Goal: Information Seeking & Learning: Find specific fact

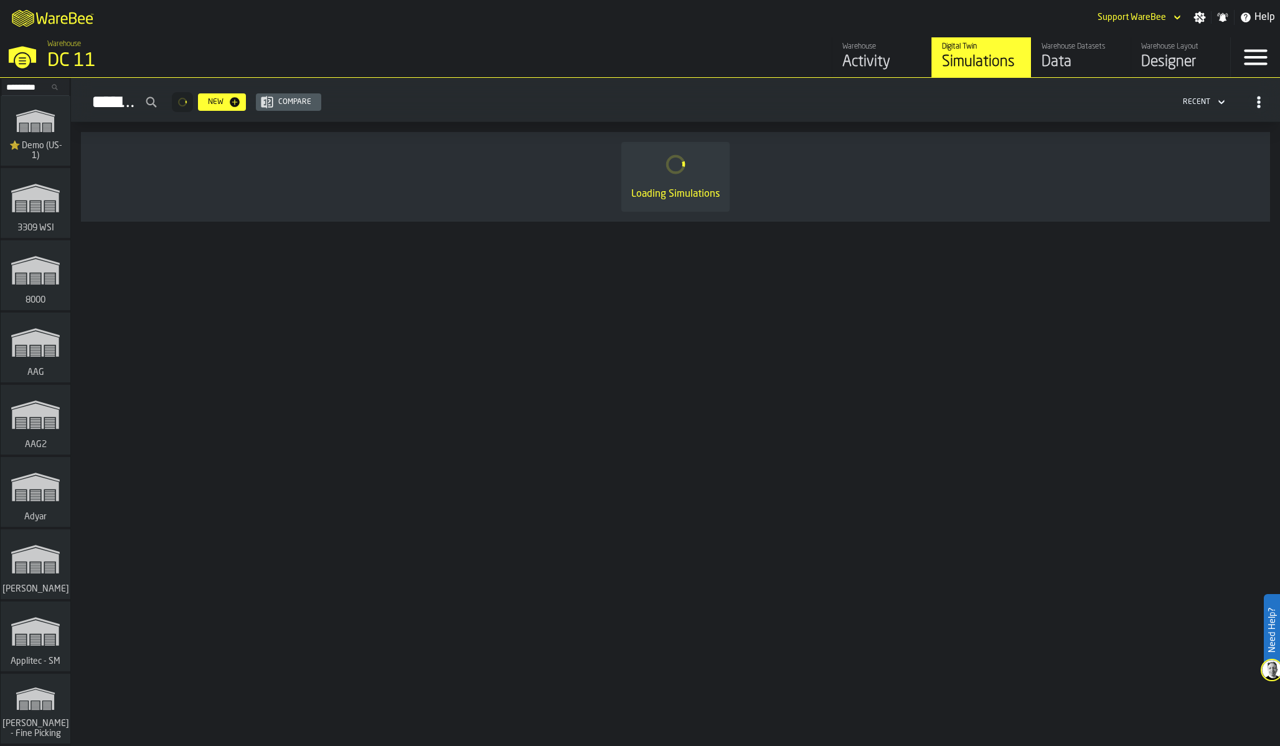
click at [32, 84] on input "Search..." at bounding box center [35, 87] width 65 height 14
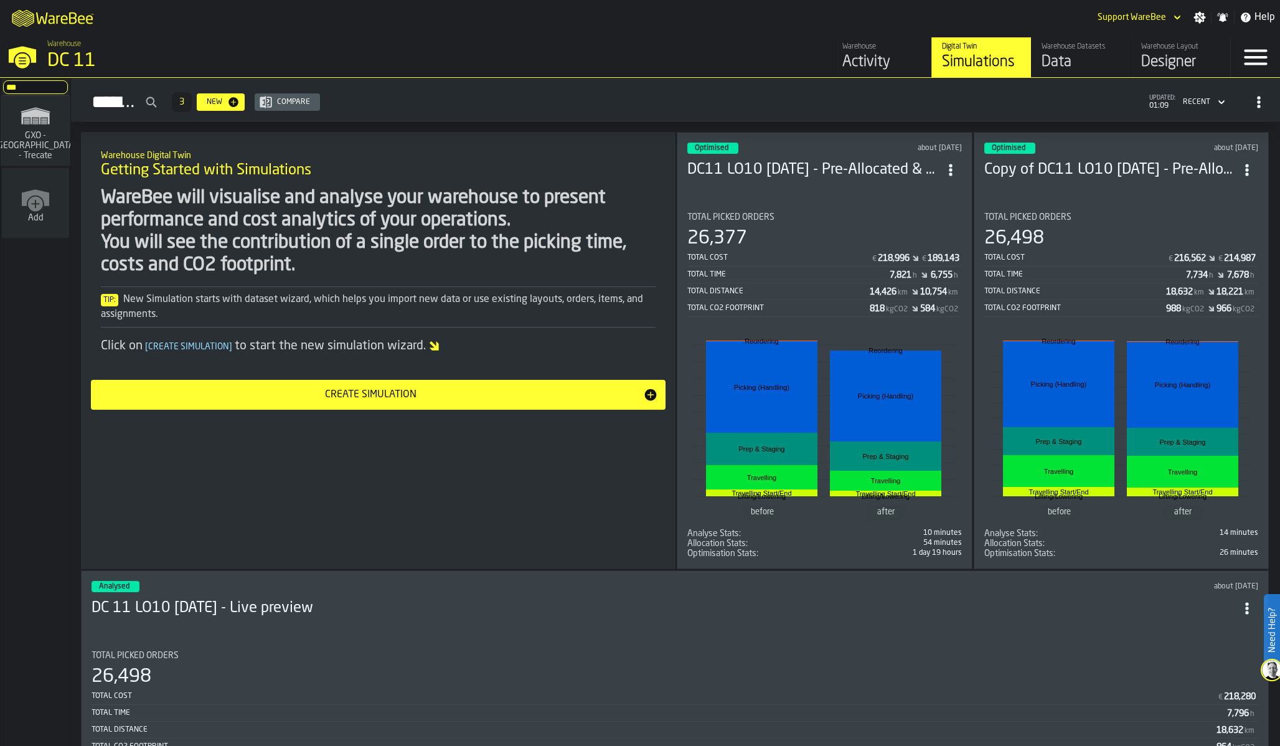
type input "***"
click at [51, 131] on icon "link-to-/wh/i/7274009e-5361-4e21-8e36-7045ee840609/simulations" at bounding box center [36, 116] width 60 height 30
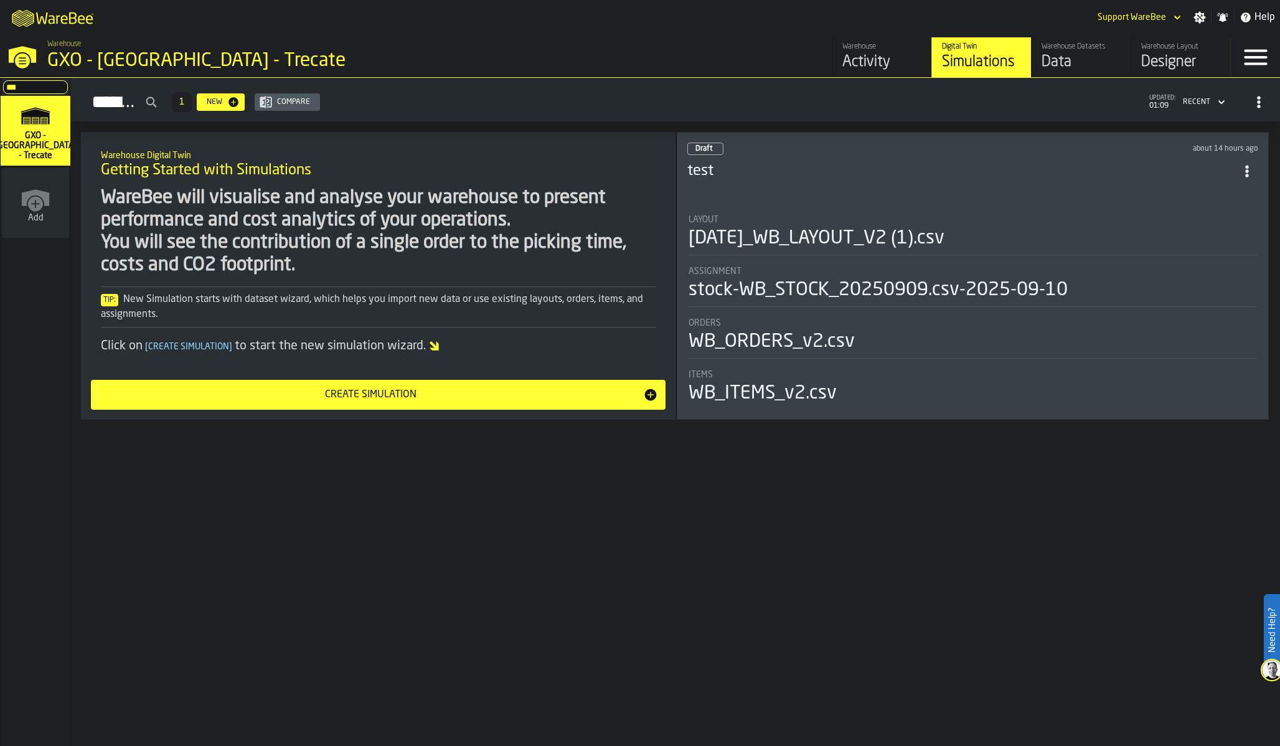
click at [1084, 57] on div "Data" at bounding box center [1080, 62] width 79 height 20
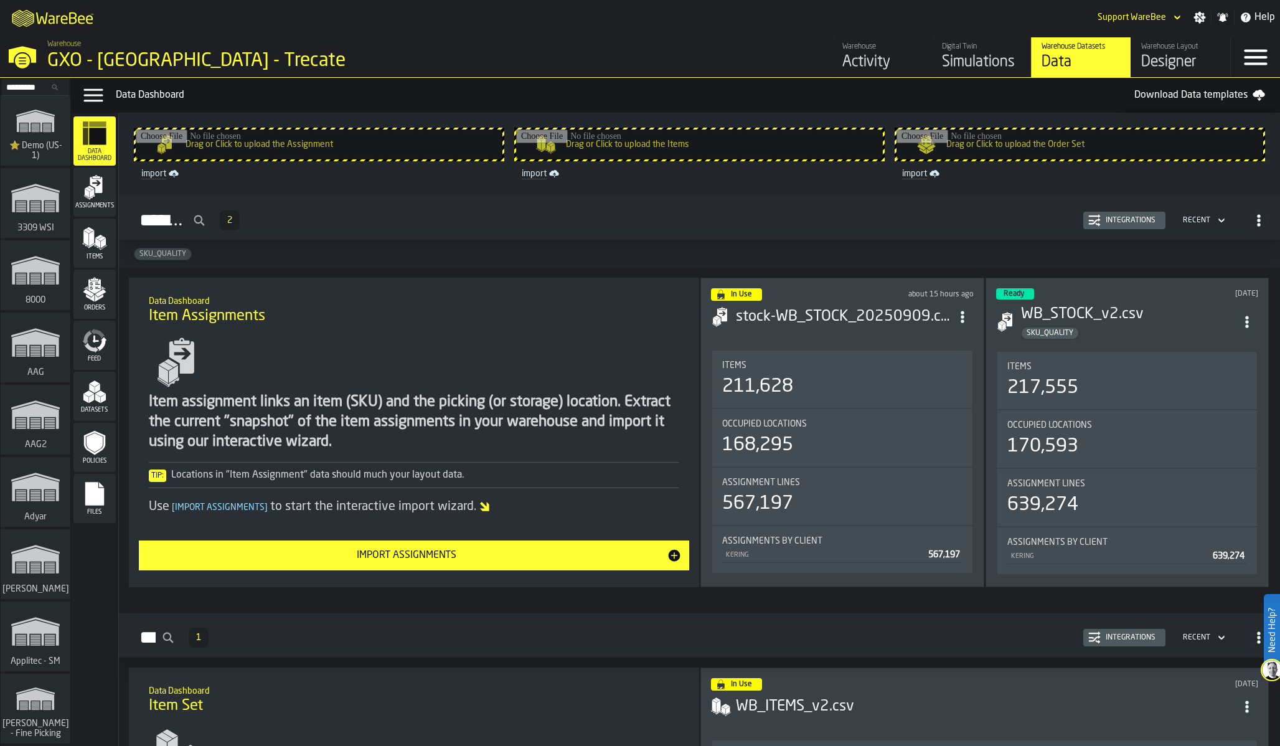
click at [915, 340] on div "In Use about 15 hours ago stock-WB_STOCK_20250909.csv-2025-09-10 Items 211,628 …" at bounding box center [841, 432] width 283 height 309
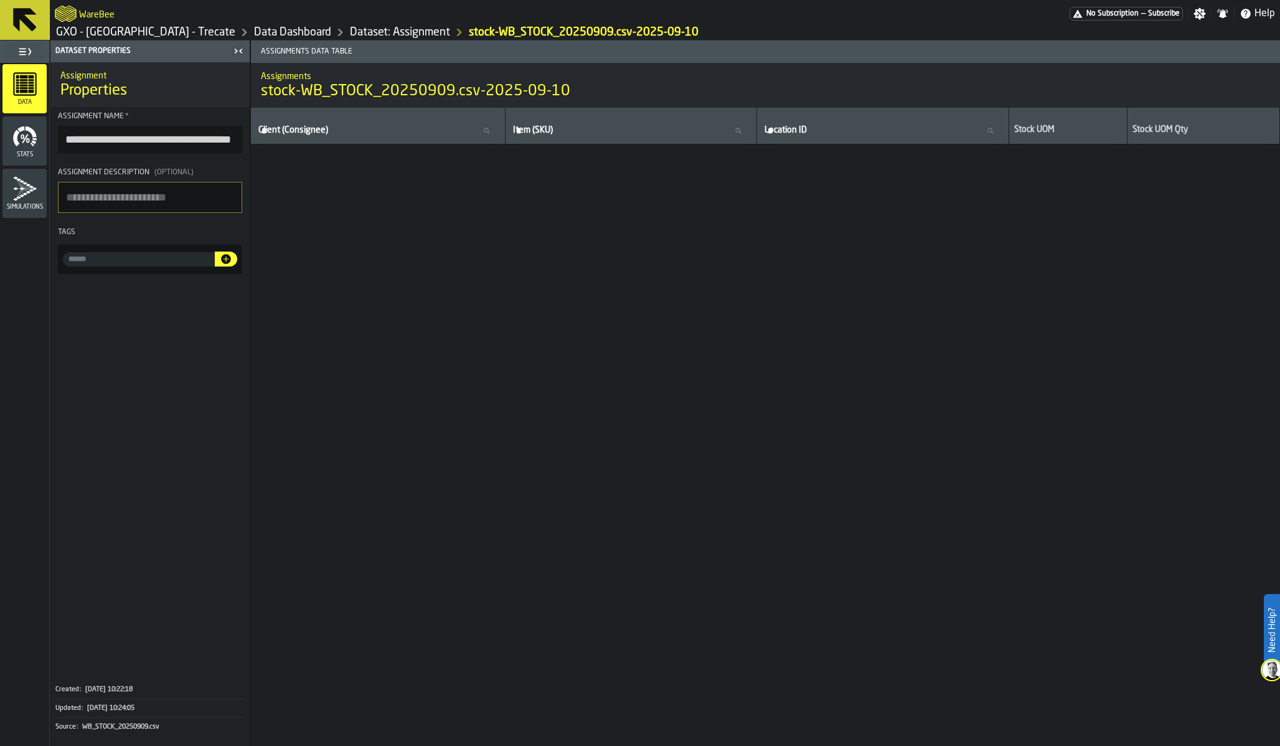
click at [350, 31] on link "Dataset: Assignment" at bounding box center [400, 33] width 100 height 14
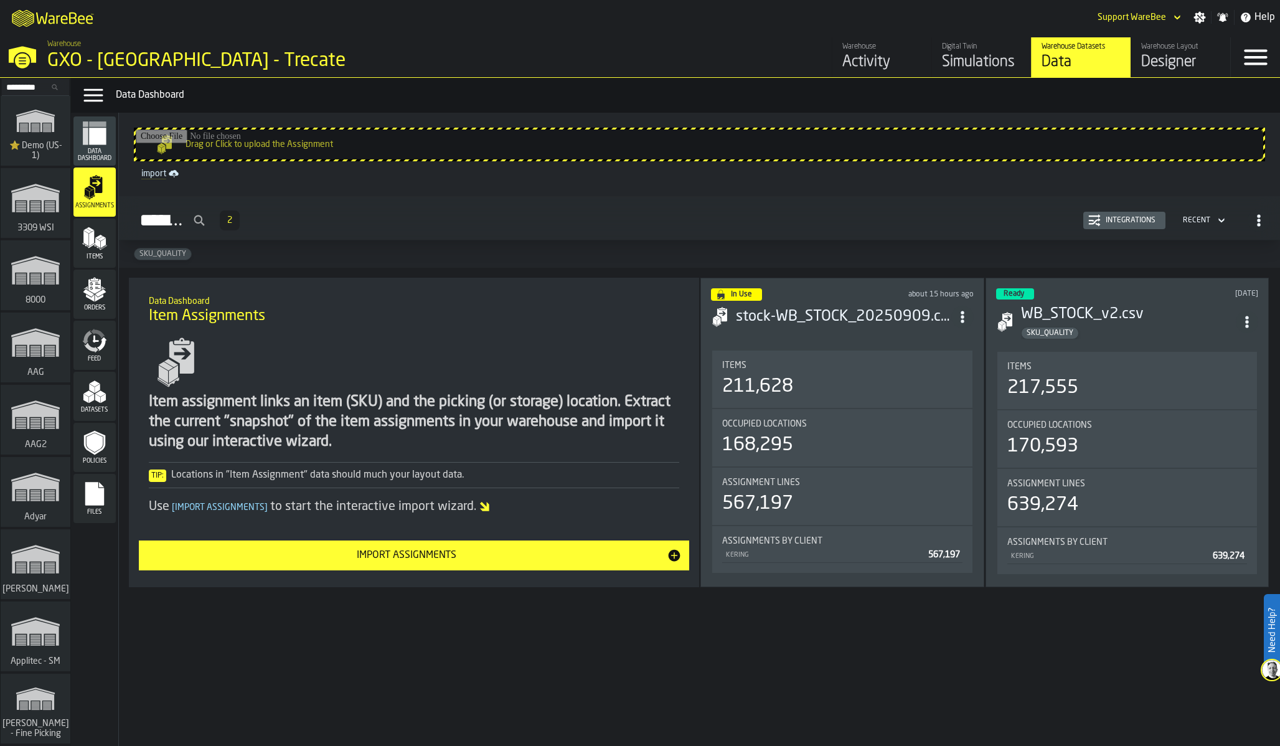
click at [1113, 223] on div "Integrations" at bounding box center [1130, 220] width 60 height 9
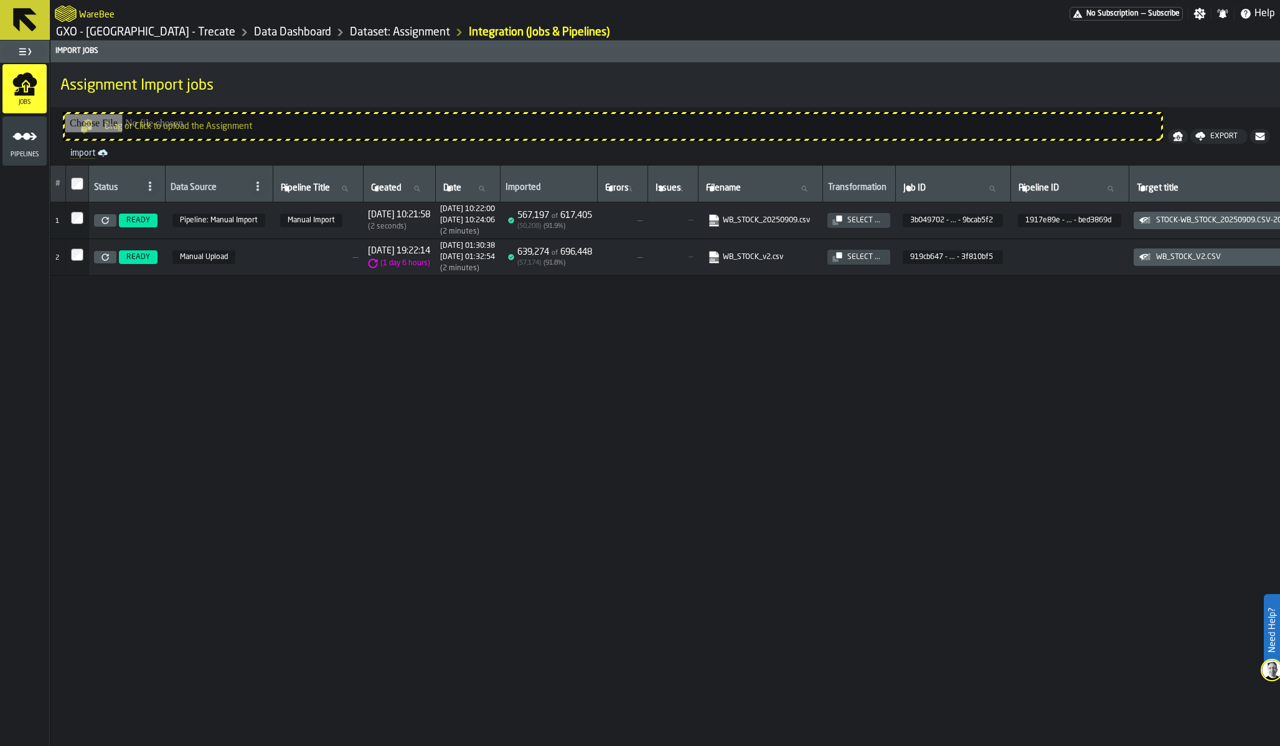
click at [885, 217] on div "Select ..." at bounding box center [863, 220] width 43 height 9
click at [714, 220] on icon "link-to-https://s3.eu-west-1.amazonaws.com/import.app.warebee.com/3b049702-1ef3…" at bounding box center [709, 216] width 7 height 9
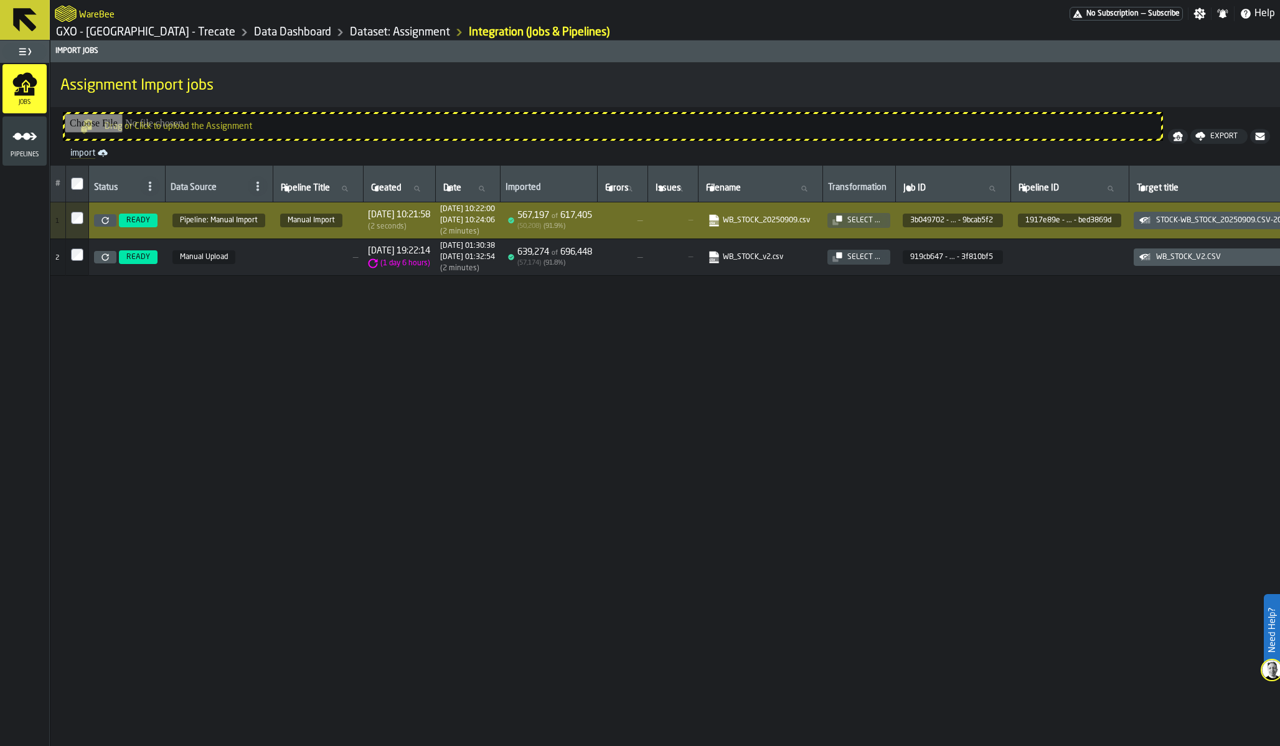
click at [350, 34] on link "Dataset: Assignment" at bounding box center [400, 33] width 100 height 14
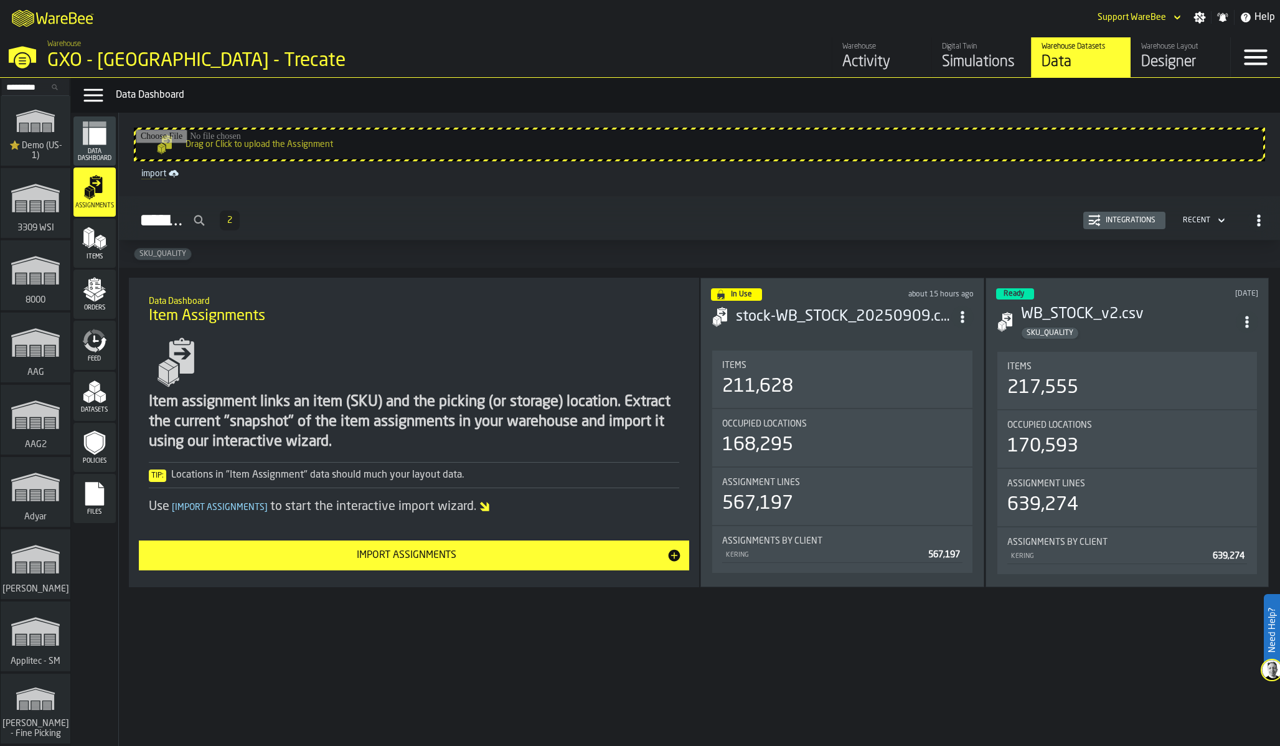
click at [96, 251] on div "Items" at bounding box center [94, 243] width 42 height 34
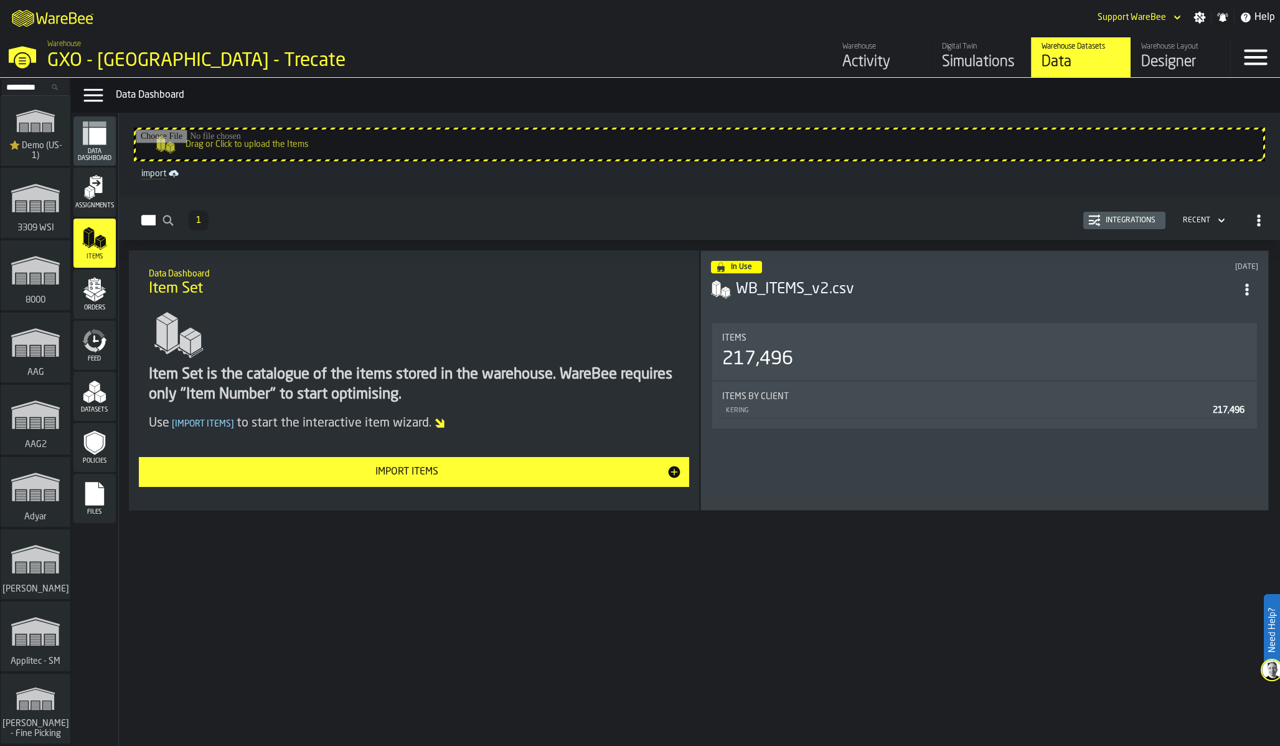
click at [1151, 222] on div "Integrations" at bounding box center [1130, 220] width 60 height 9
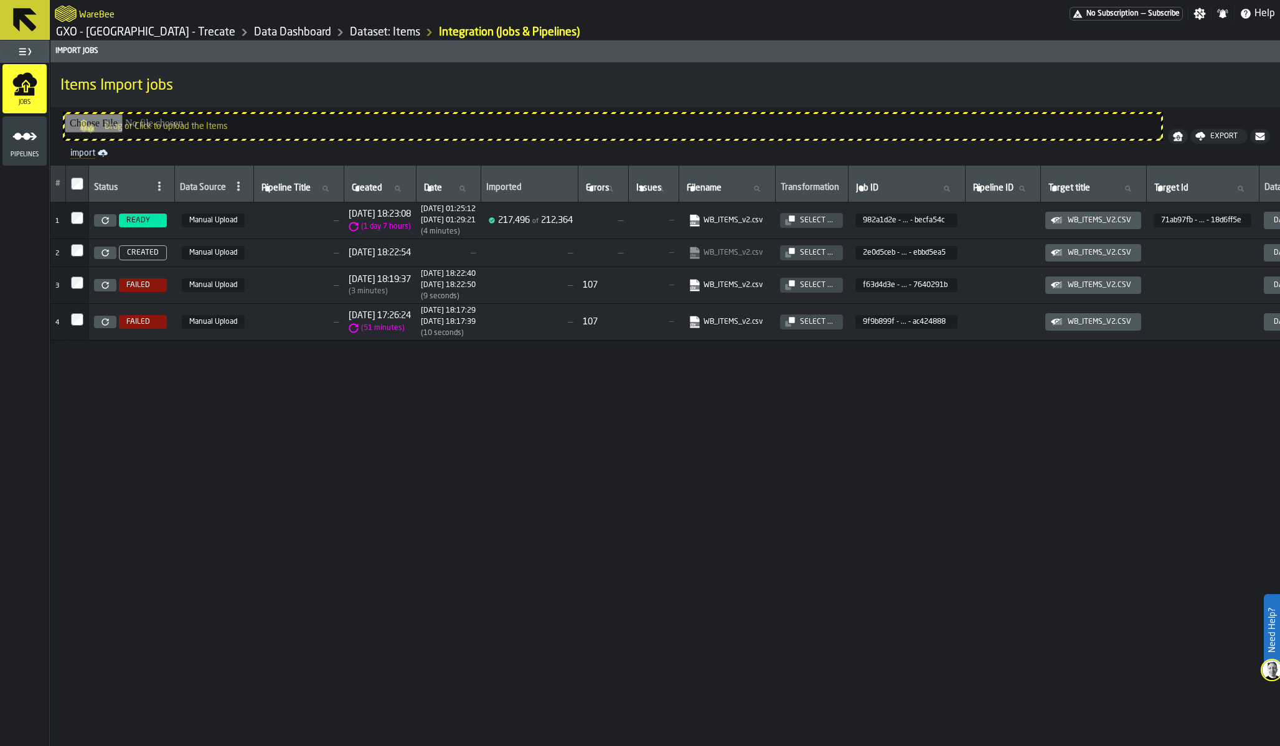
click at [838, 218] on div "Select ..." at bounding box center [816, 220] width 43 height 9
click at [695, 218] on icon "link-to-https://s3.eu-west-1.amazonaws.com/import.app.warebee.com/982a1d2e-04f9…" at bounding box center [690, 216] width 7 height 9
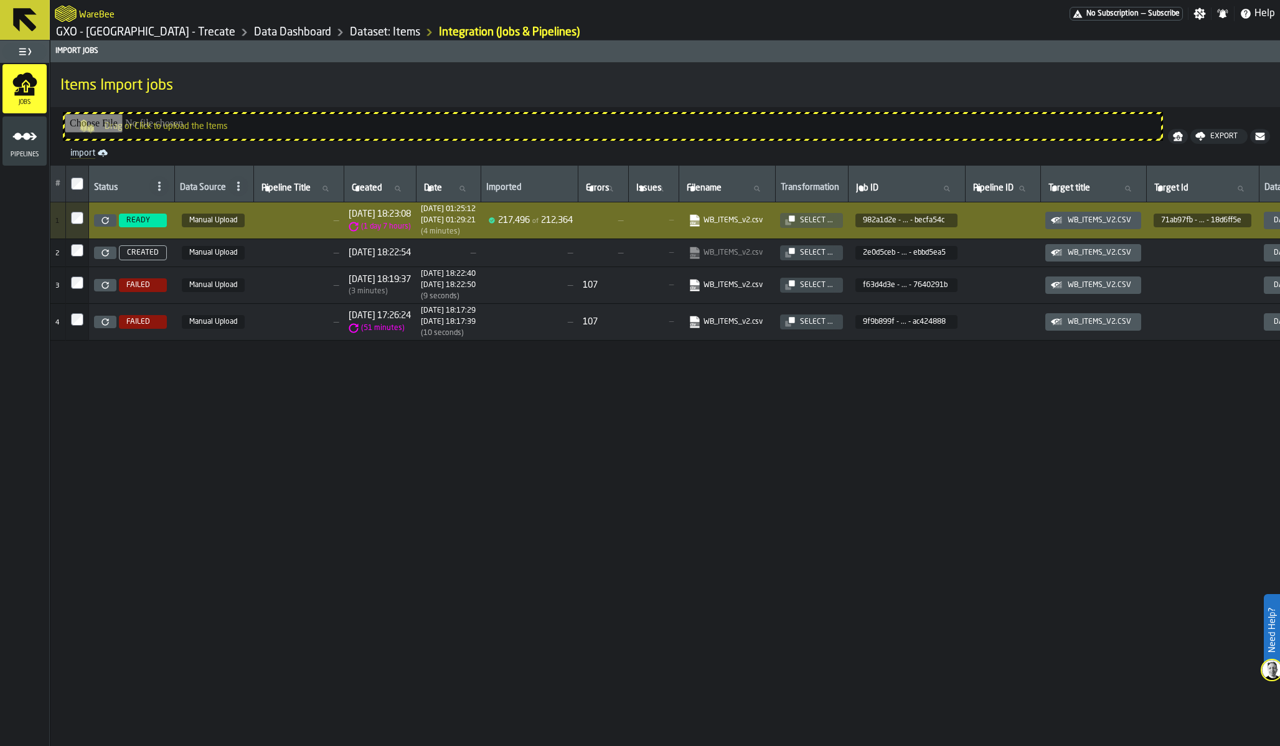
click at [843, 215] on button "Select ..." at bounding box center [811, 220] width 63 height 15
click at [350, 32] on link "Dataset: Items" at bounding box center [385, 33] width 70 height 14
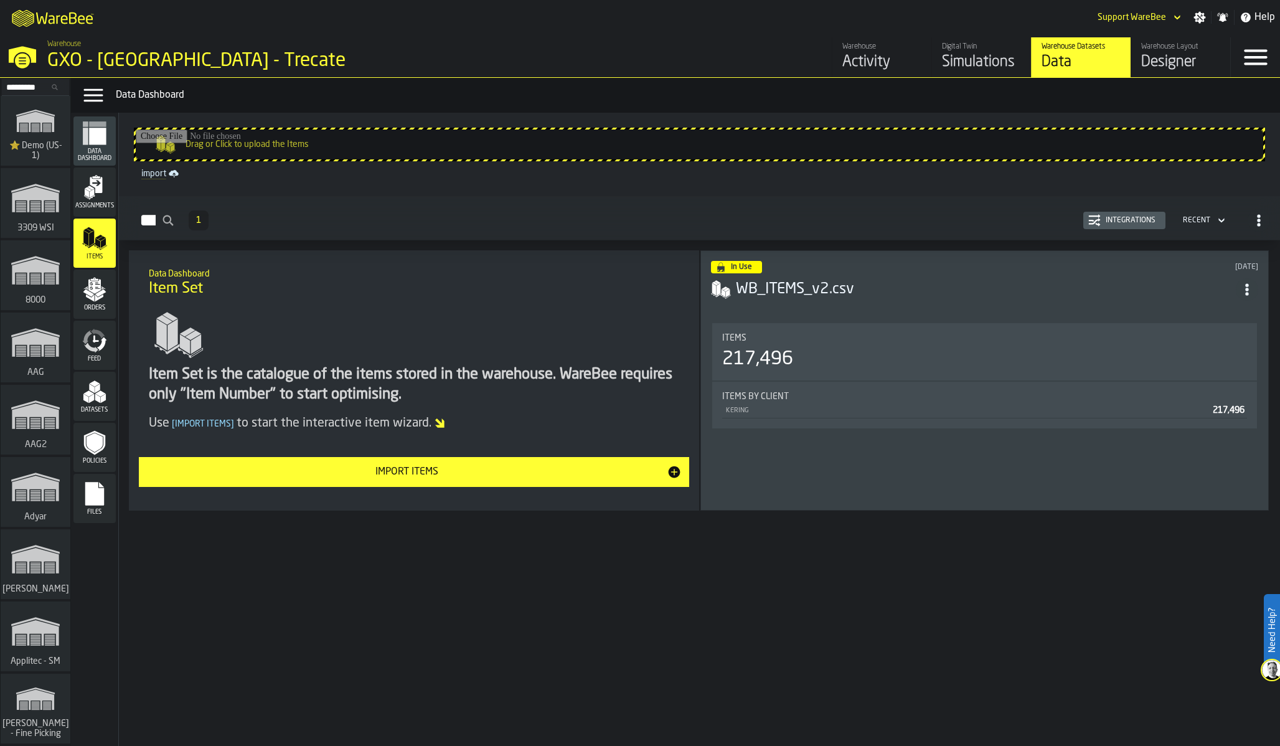
click at [95, 402] on icon "menu Datasets" at bounding box center [94, 391] width 25 height 25
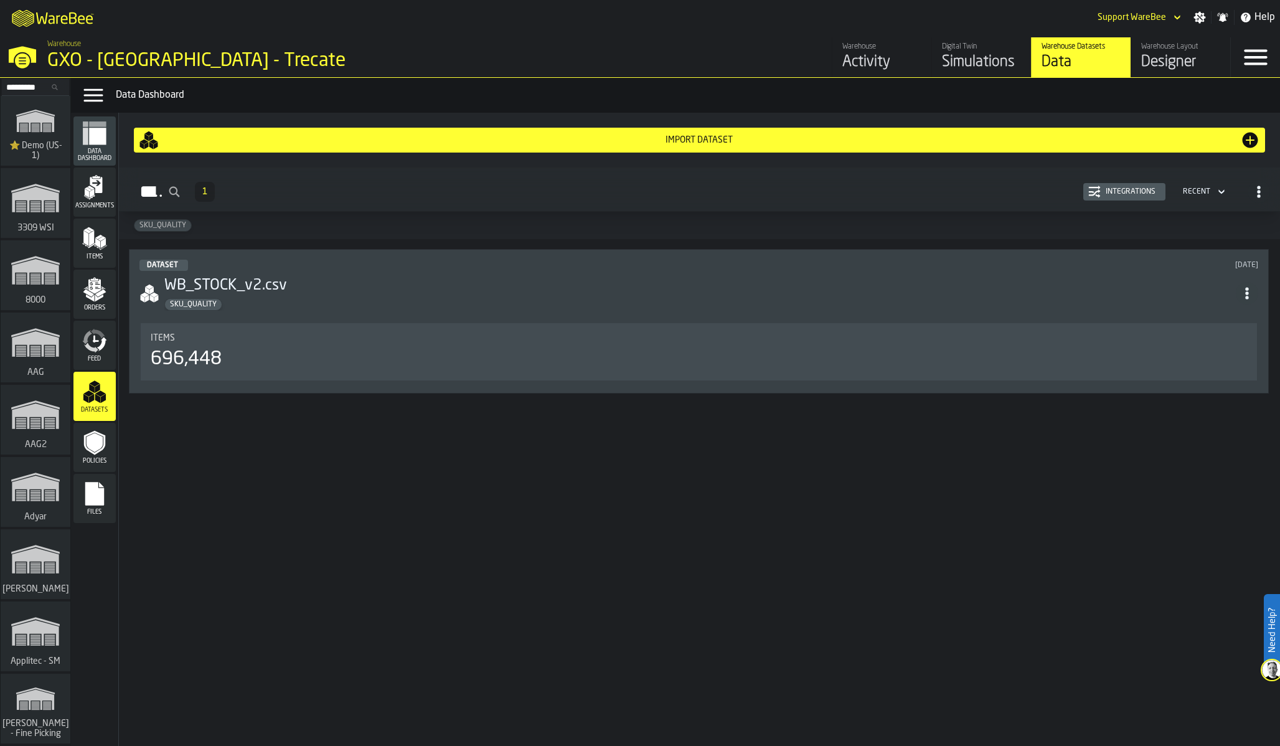
click at [1112, 271] on header "Dataset 2 months ago WB_STOCK_v2.csv SKU_QUALITY" at bounding box center [698, 285] width 1119 height 51
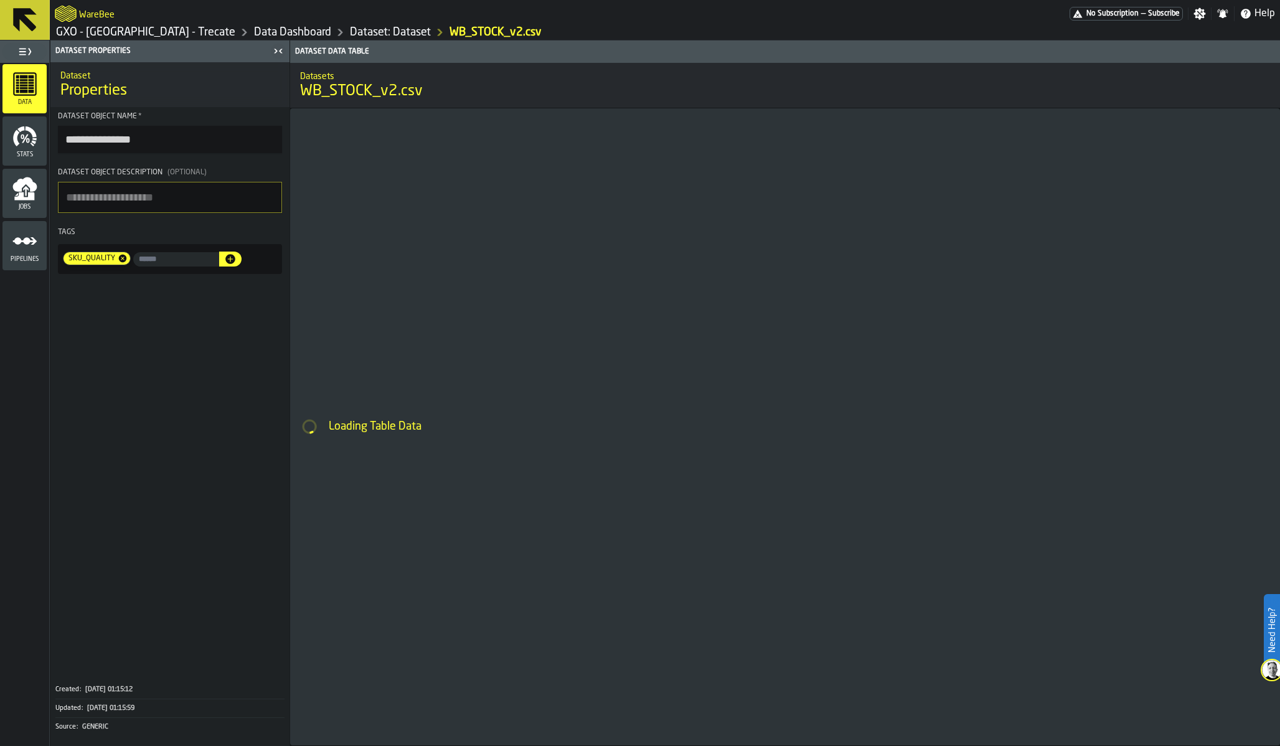
click at [350, 32] on link "Dataset: Dataset" at bounding box center [390, 33] width 81 height 14
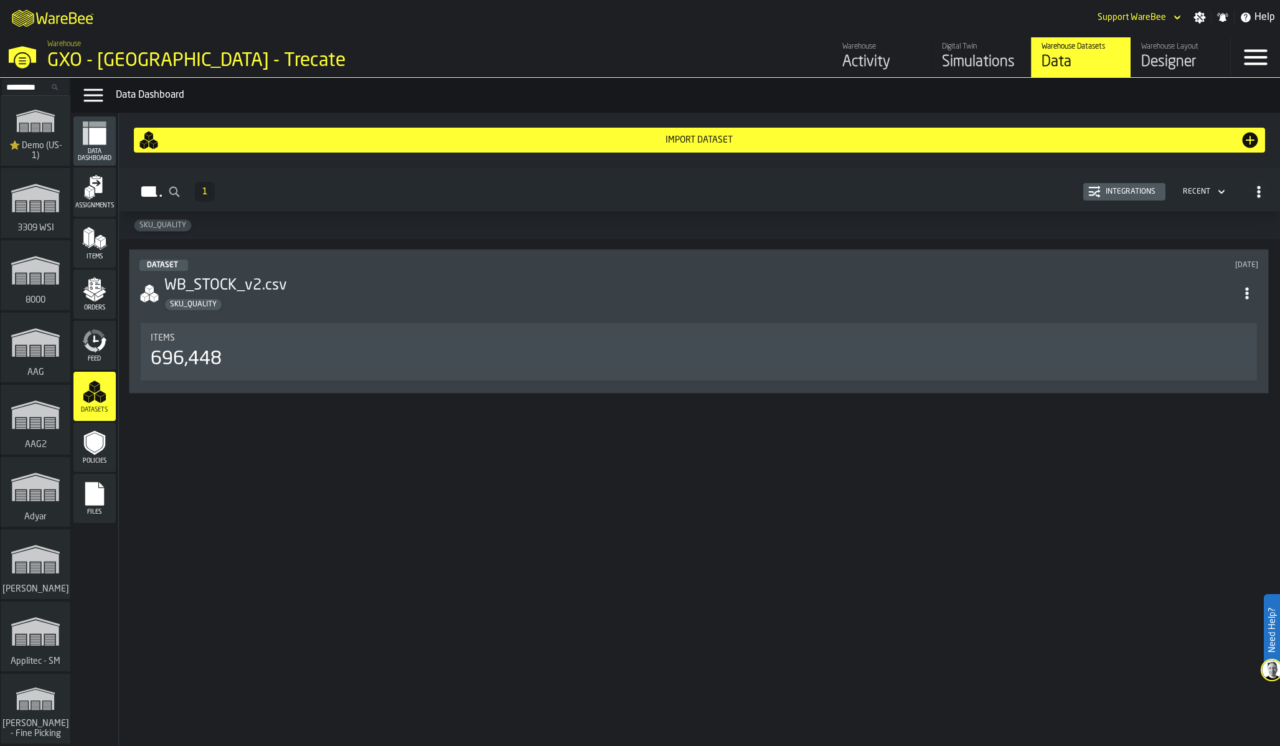
click at [1142, 191] on div "Integrations" at bounding box center [1130, 191] width 60 height 9
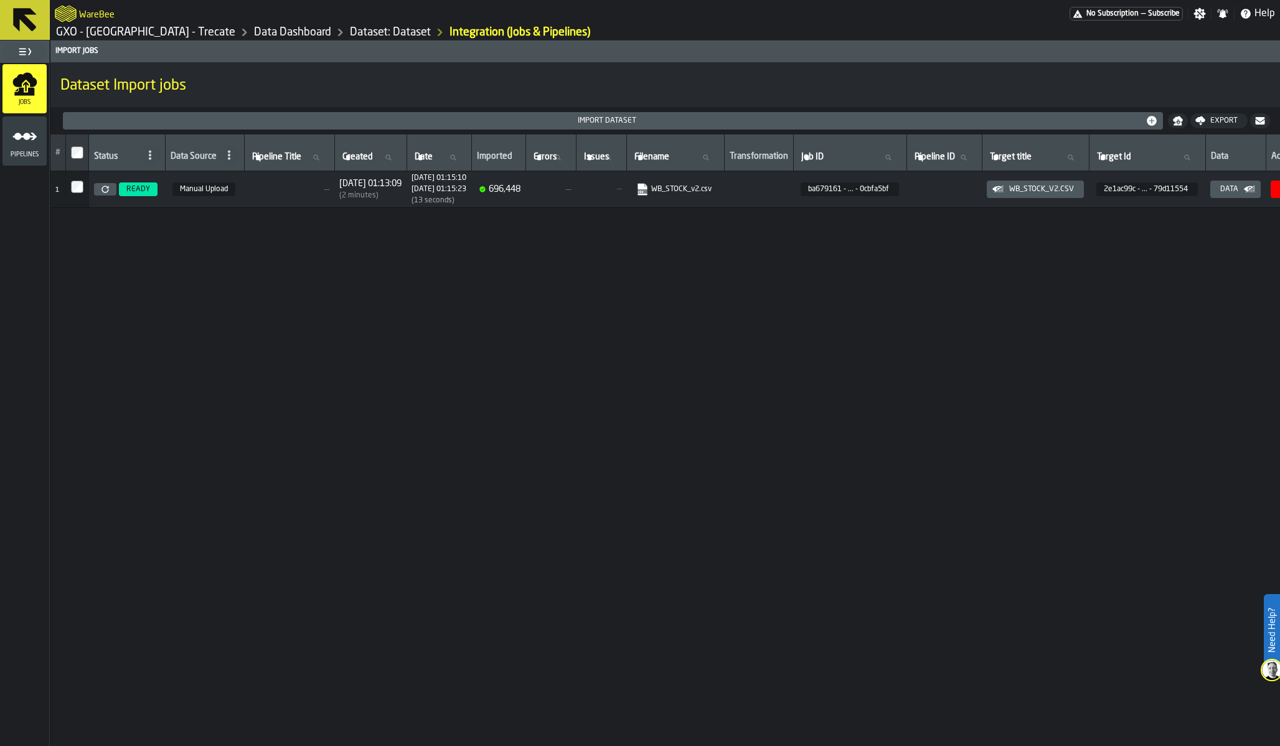
click at [644, 189] on icon "link-to-https://s3.eu-west-1.amazonaws.com/import.app.warebee.com/ba679161-913e…" at bounding box center [639, 186] width 10 height 10
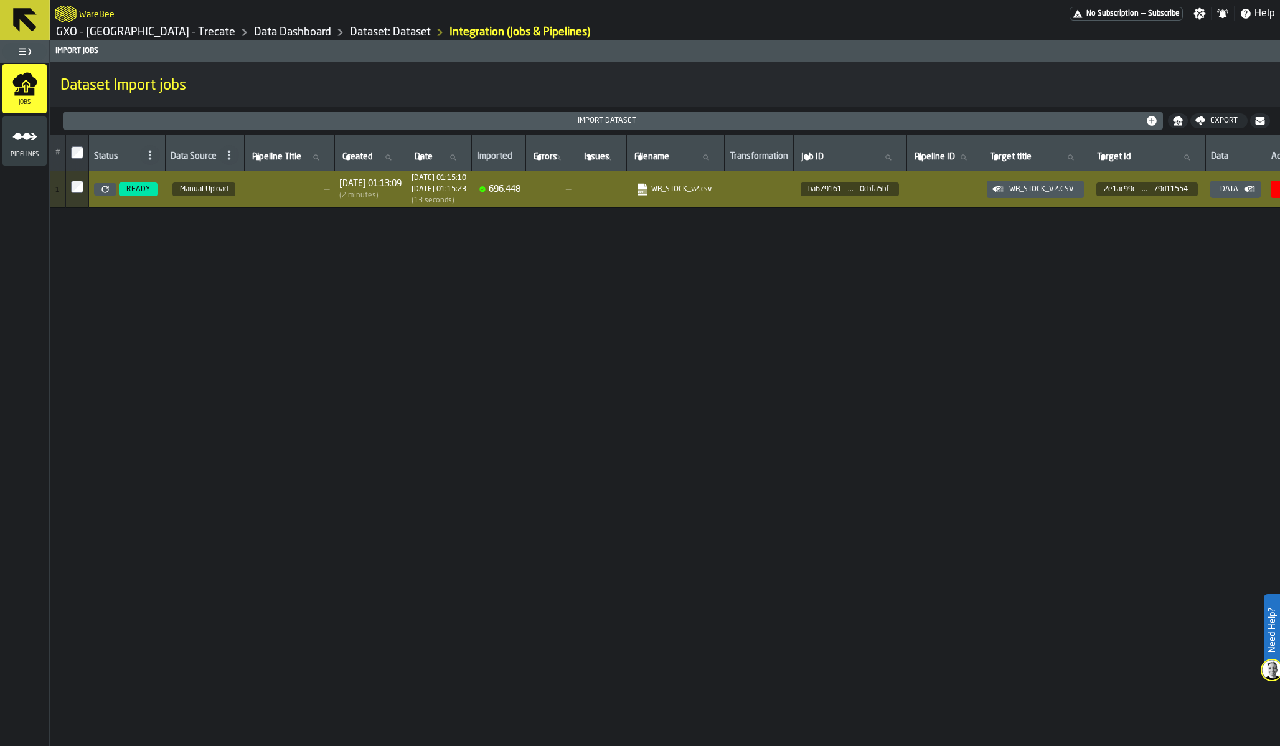
click at [350, 27] on link "Dataset: Dataset" at bounding box center [390, 33] width 81 height 14
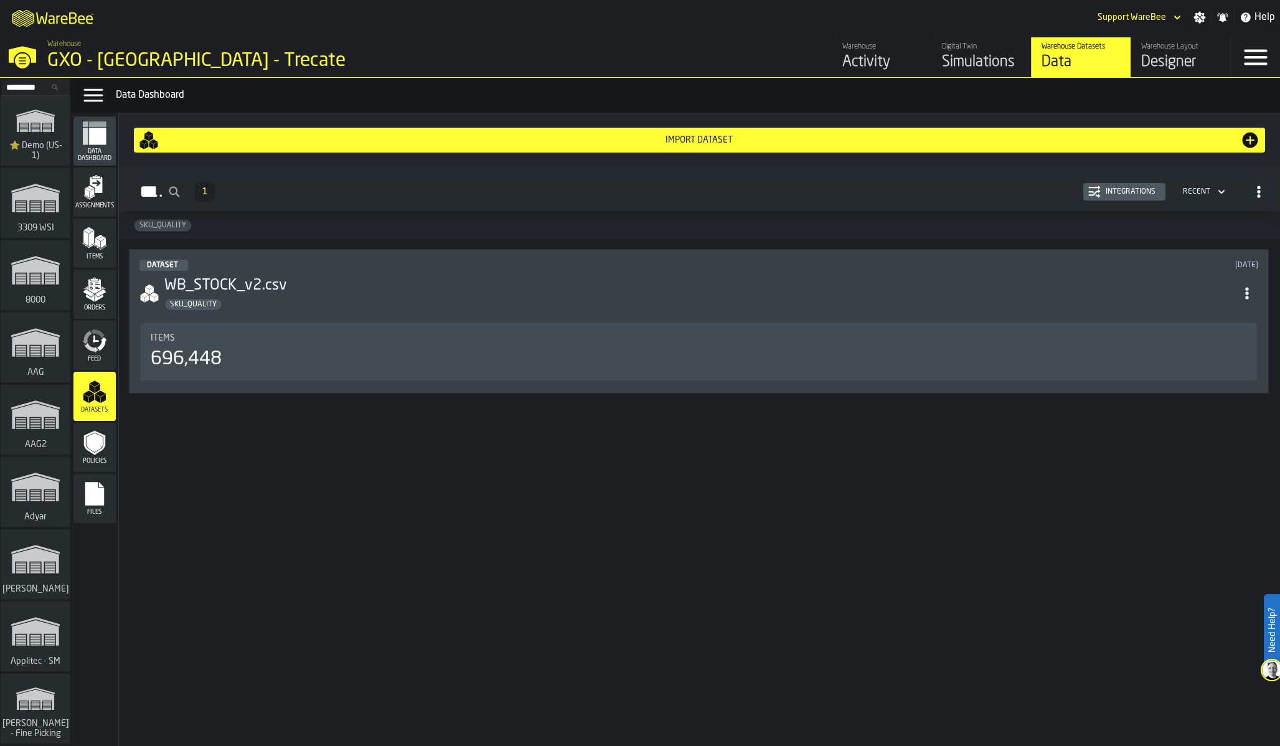
click at [225, 307] on div "SKU_QUALITY" at bounding box center [699, 304] width 1071 height 12
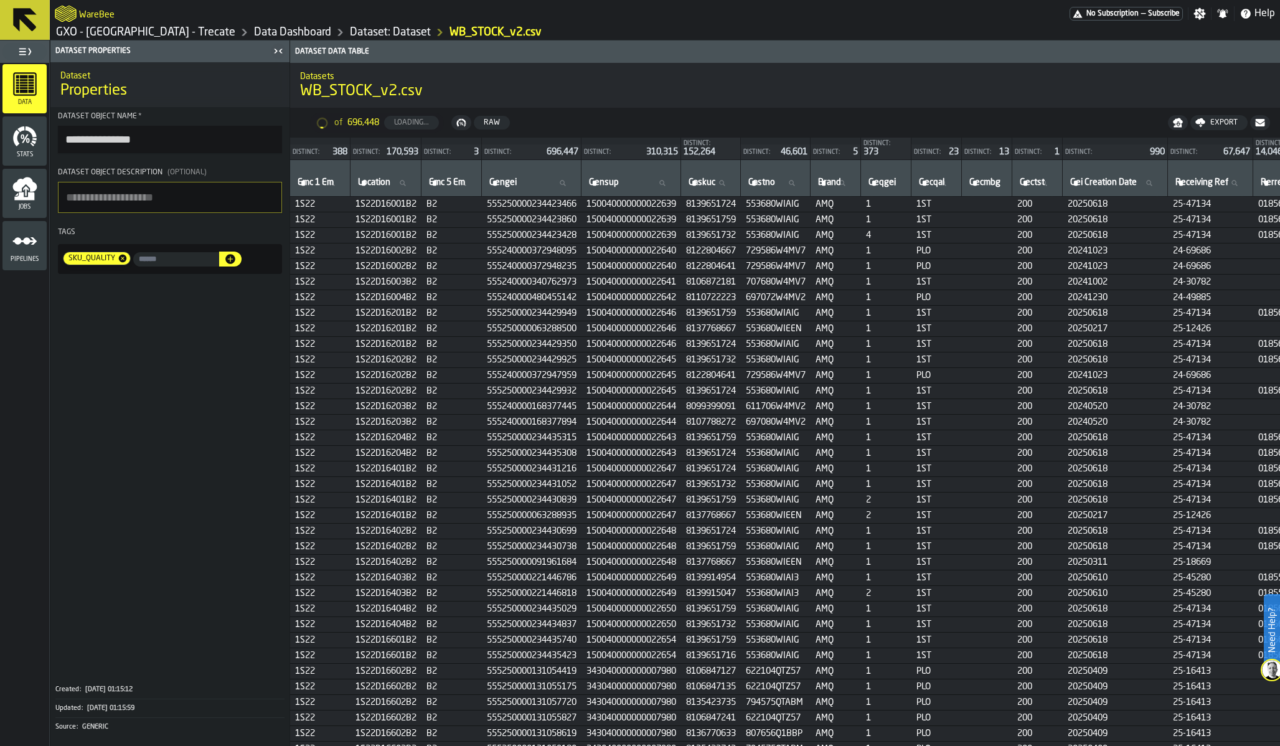
click at [95, 258] on span "SKU_QUALITY" at bounding box center [90, 258] width 54 height 9
copy span "SKU_QUALITY"
click at [93, 260] on span "SKU_QUALITY" at bounding box center [90, 258] width 54 height 9
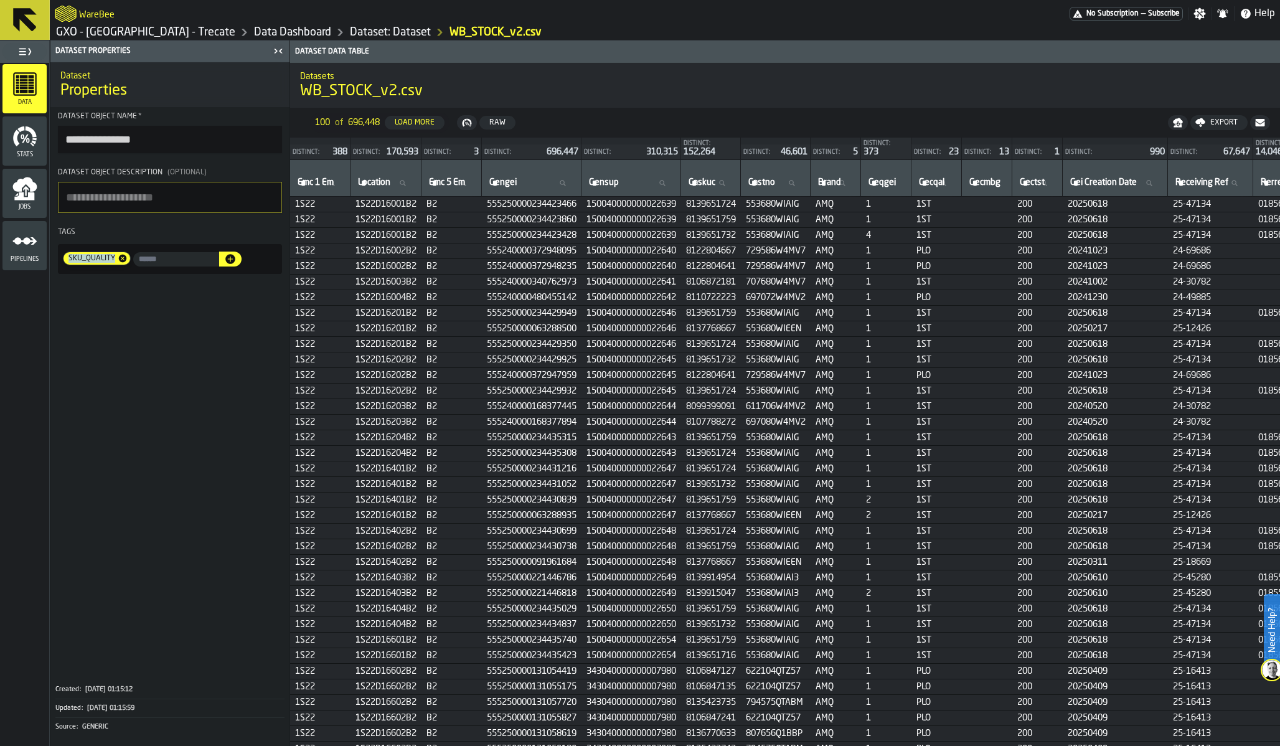
copy span "SKU_QUALITY"
click at [436, 350] on td "B2" at bounding box center [451, 345] width 60 height 16
click at [88, 260] on span "SKU_QUALITY" at bounding box center [90, 258] width 54 height 9
copy span "SKU_QUALITY"
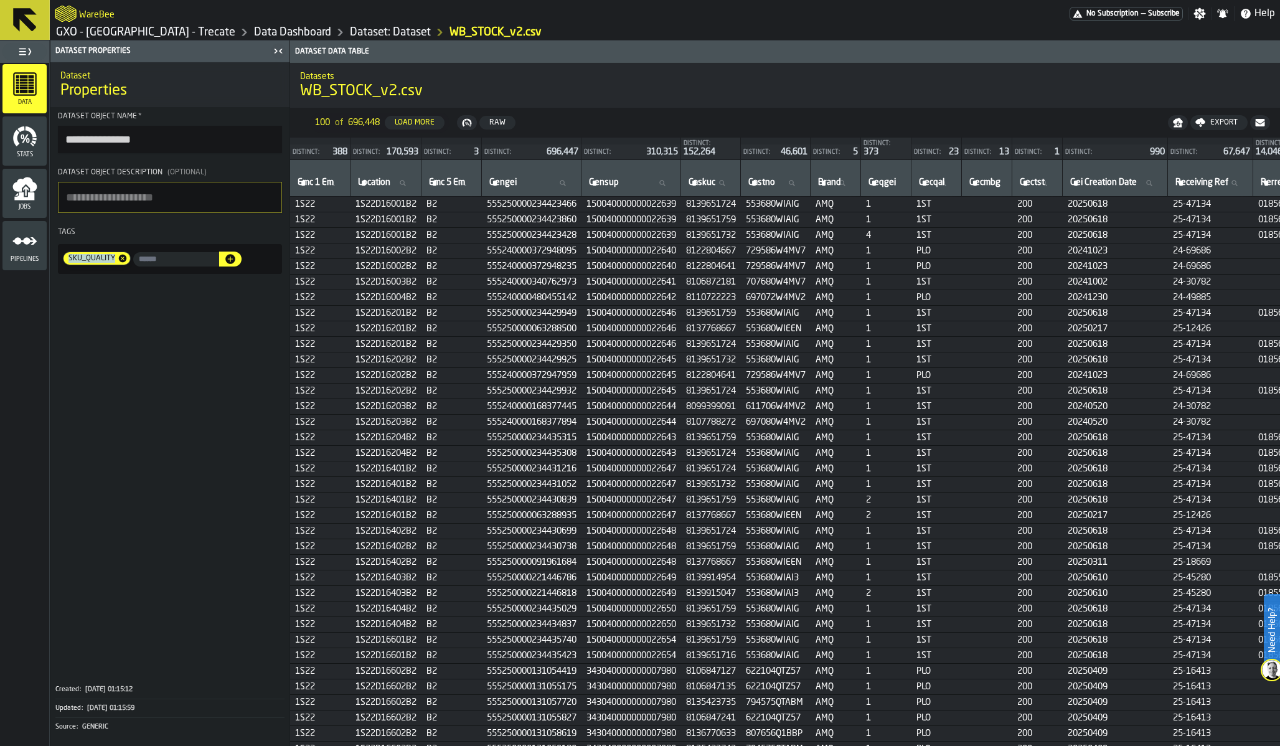
click at [505, 120] on div "Raw" at bounding box center [497, 122] width 26 height 9
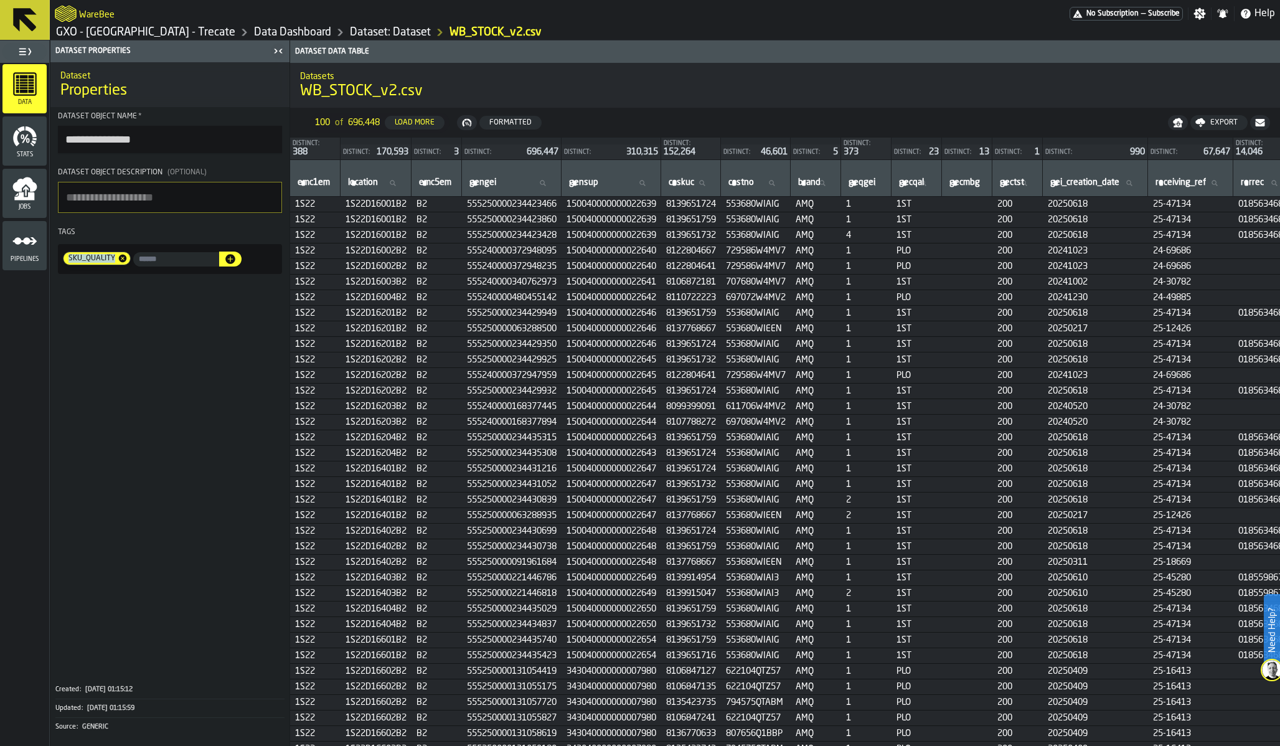
click at [465, 122] on icon "button-" at bounding box center [463, 123] width 2 height 7
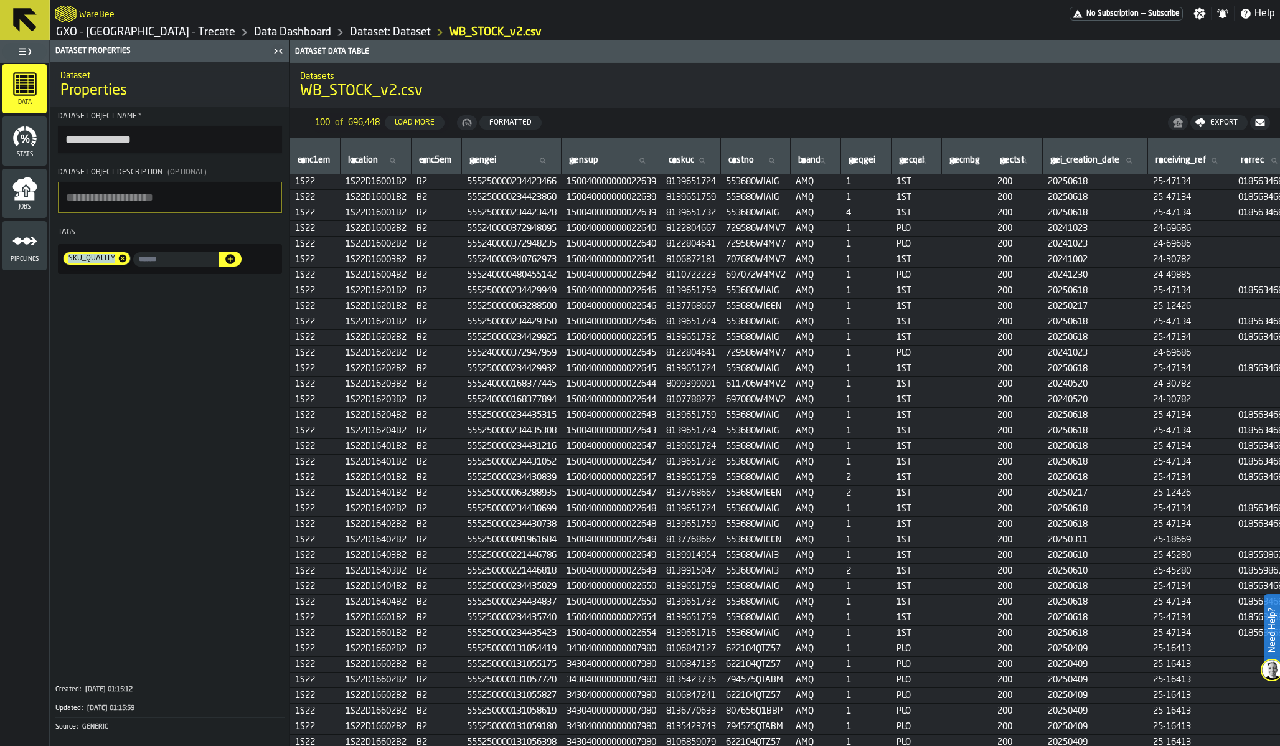
click at [465, 122] on icon "button-" at bounding box center [463, 123] width 2 height 7
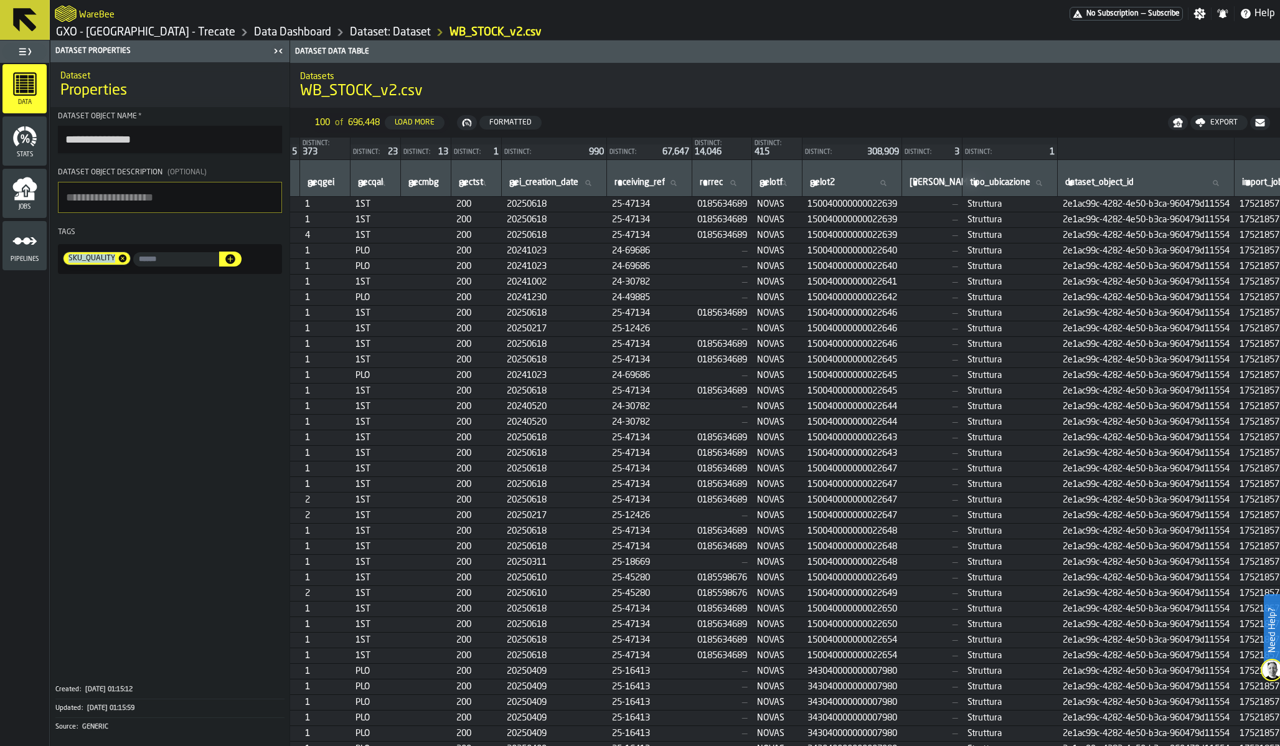
scroll to position [0, 542]
